Goal: Information Seeking & Learning: Find contact information

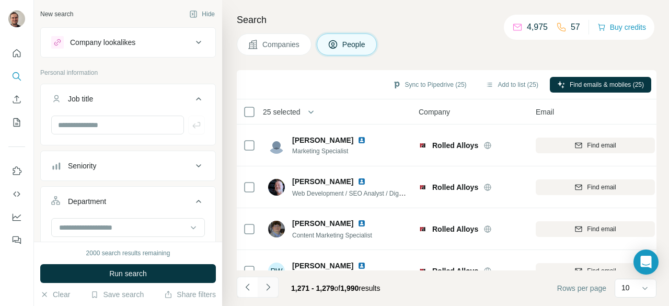
click at [273, 285] on button "Navigate to next page" at bounding box center [268, 286] width 21 height 21
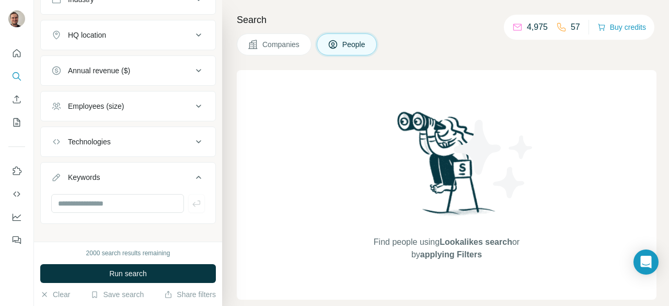
scroll to position [531, 0]
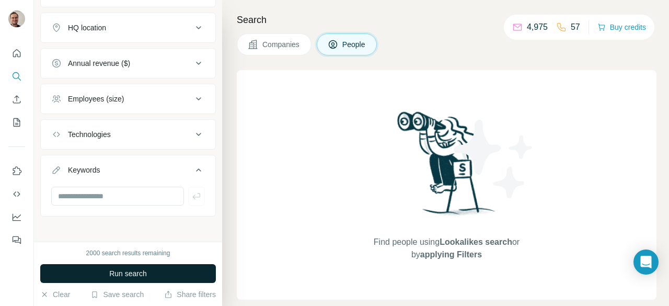
click at [109, 270] on span "Run search" at bounding box center [128, 273] width 38 height 10
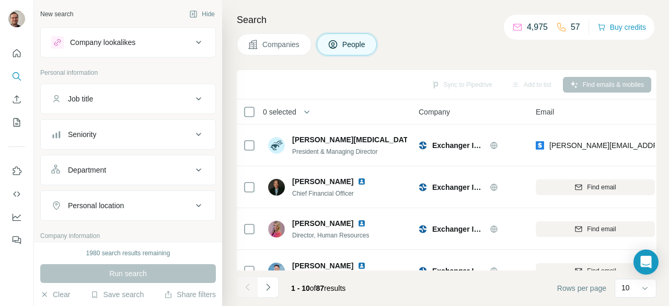
click at [115, 168] on div "Department" at bounding box center [121, 170] width 141 height 10
click at [81, 193] on input at bounding box center [122, 195] width 129 height 11
type input "*"
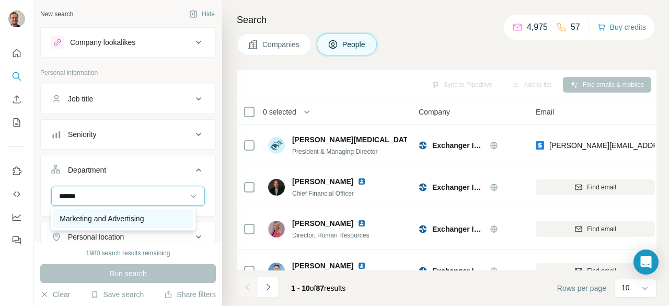
type input "******"
click at [94, 215] on p "Marketing and Advertising" at bounding box center [102, 218] width 84 height 10
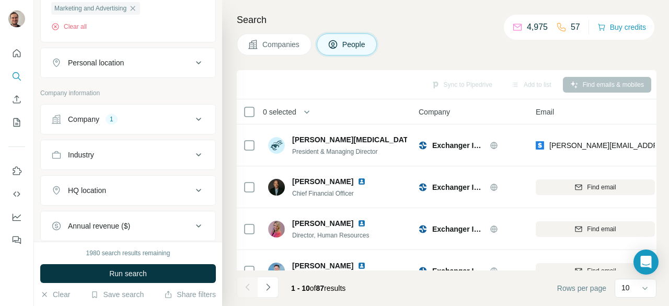
scroll to position [342, 0]
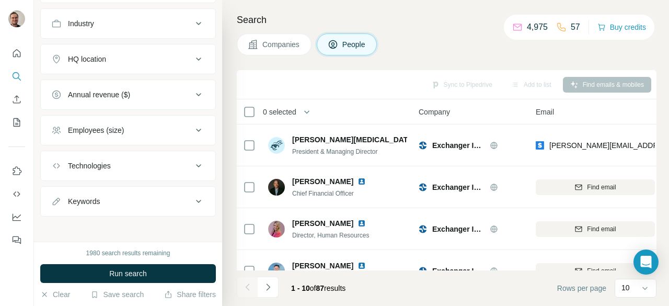
click at [132, 189] on button "Keywords" at bounding box center [128, 201] width 174 height 25
click at [106, 223] on input "text" at bounding box center [117, 227] width 133 height 19
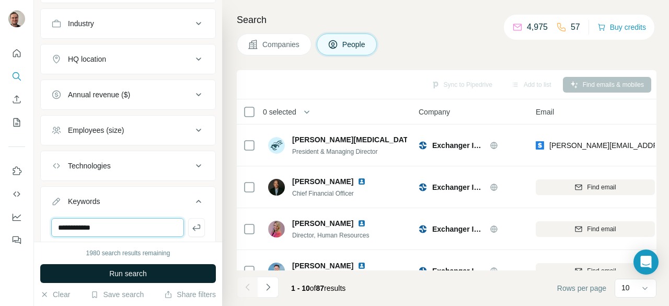
type input "**********"
click at [134, 271] on span "Run search" at bounding box center [128, 273] width 38 height 10
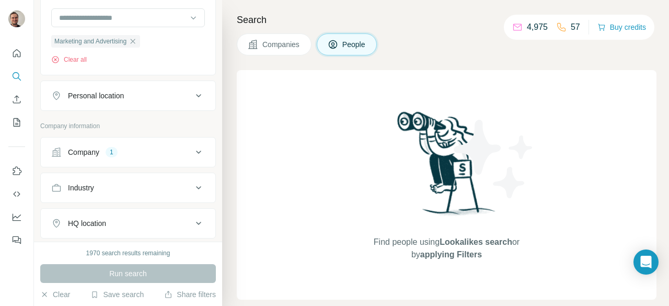
scroll to position [121, 0]
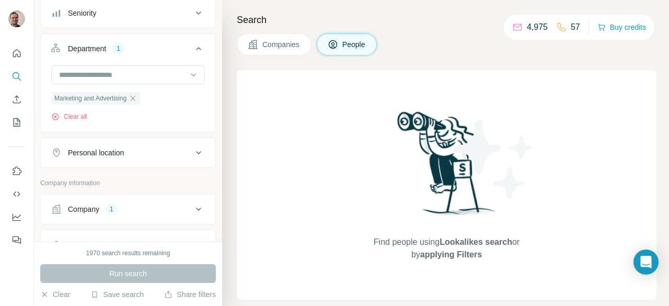
click at [192, 205] on icon at bounding box center [198, 209] width 13 height 13
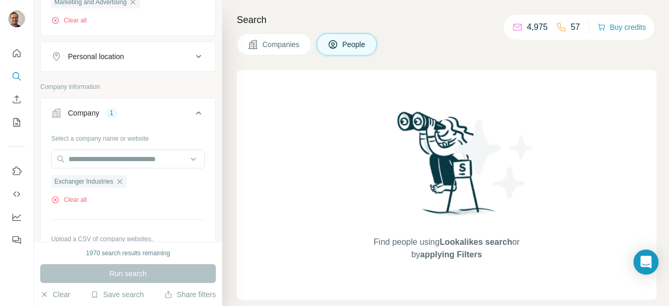
scroll to position [262, 0]
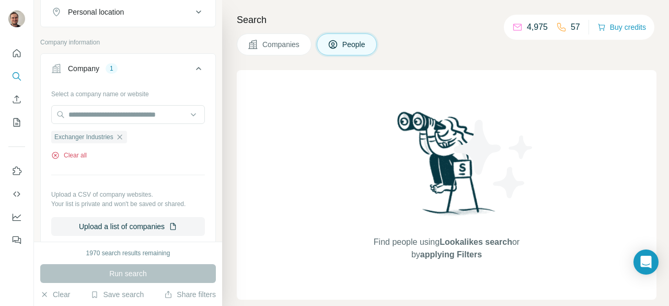
click at [65, 150] on button "Clear all" at bounding box center [69, 154] width 36 height 9
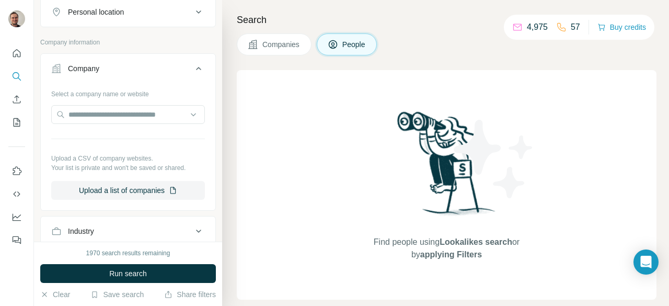
scroll to position [500, 0]
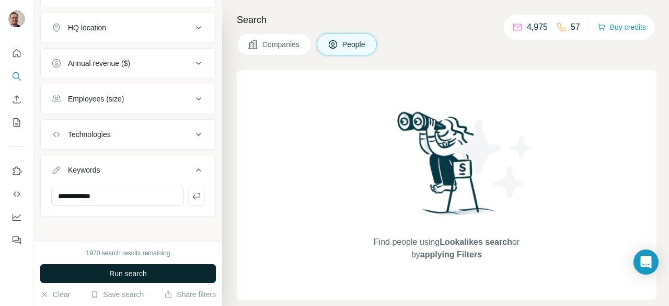
click at [148, 274] on button "Run search" at bounding box center [128, 273] width 176 height 19
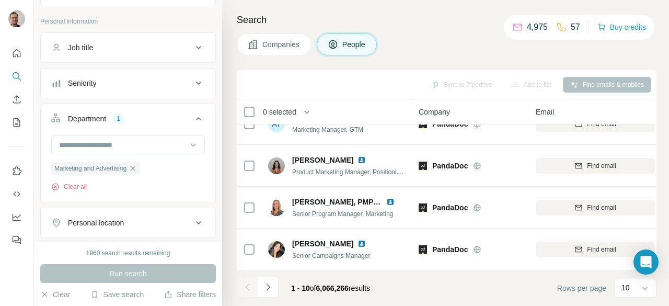
scroll to position [0, 0]
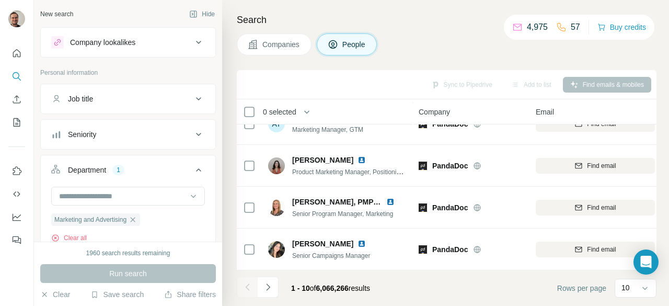
click at [192, 94] on icon at bounding box center [198, 98] width 13 height 13
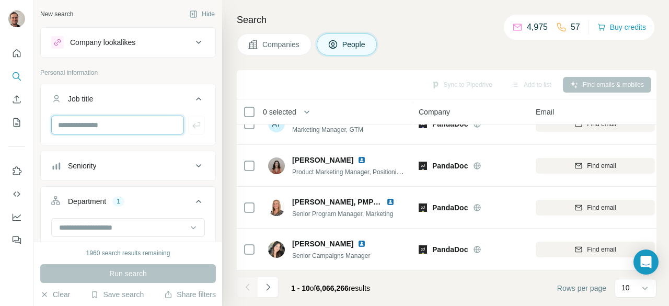
click at [125, 125] on input "text" at bounding box center [117, 124] width 133 height 19
type input "**********"
click at [191, 122] on icon "button" at bounding box center [196, 125] width 10 height 10
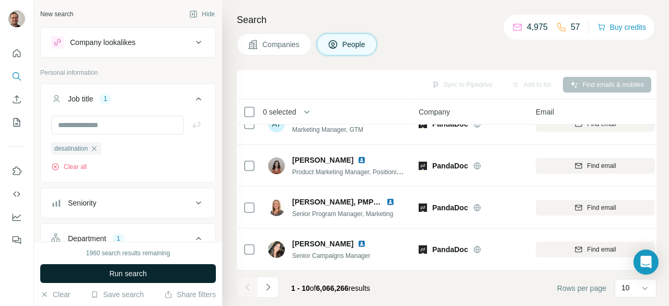
click at [153, 273] on button "Run search" at bounding box center [128, 273] width 176 height 19
